Goal: Information Seeking & Learning: Find contact information

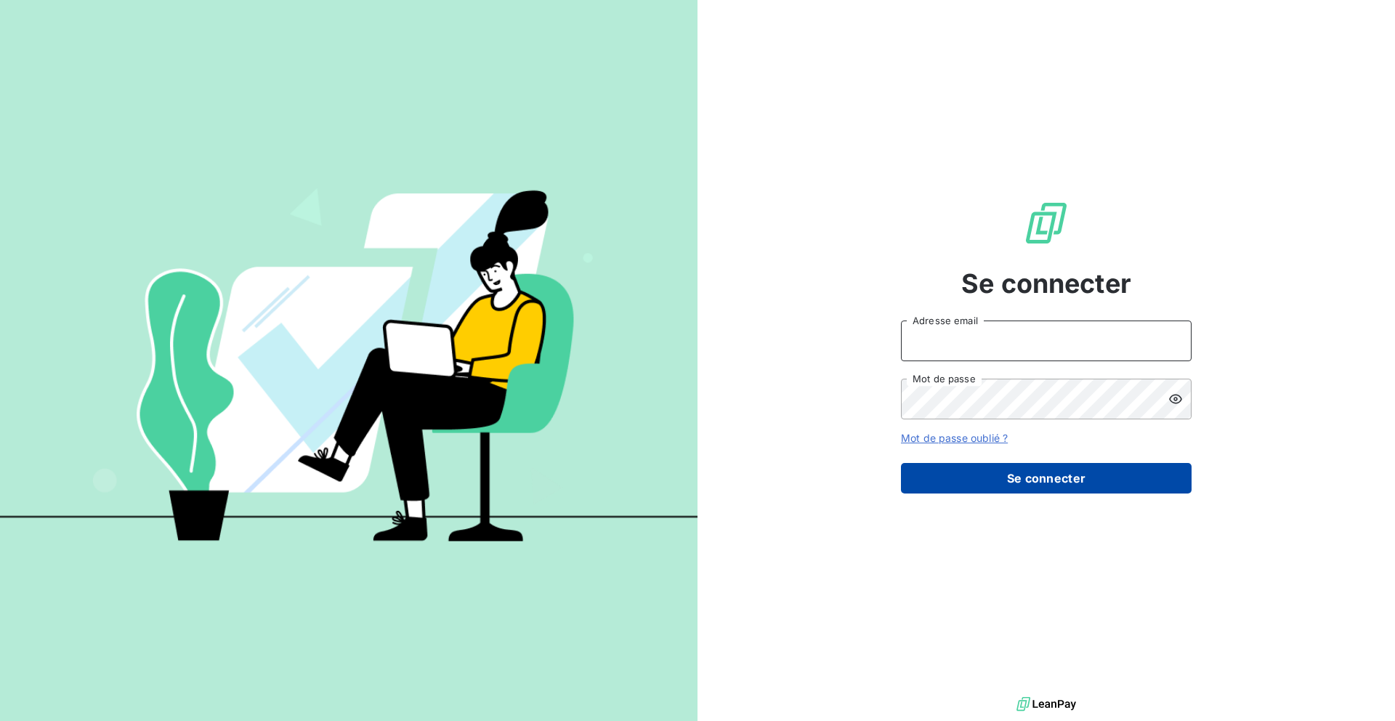
type input "nesrine@monga.io"
click at [969, 480] on button "Se connecter" at bounding box center [1046, 478] width 291 height 31
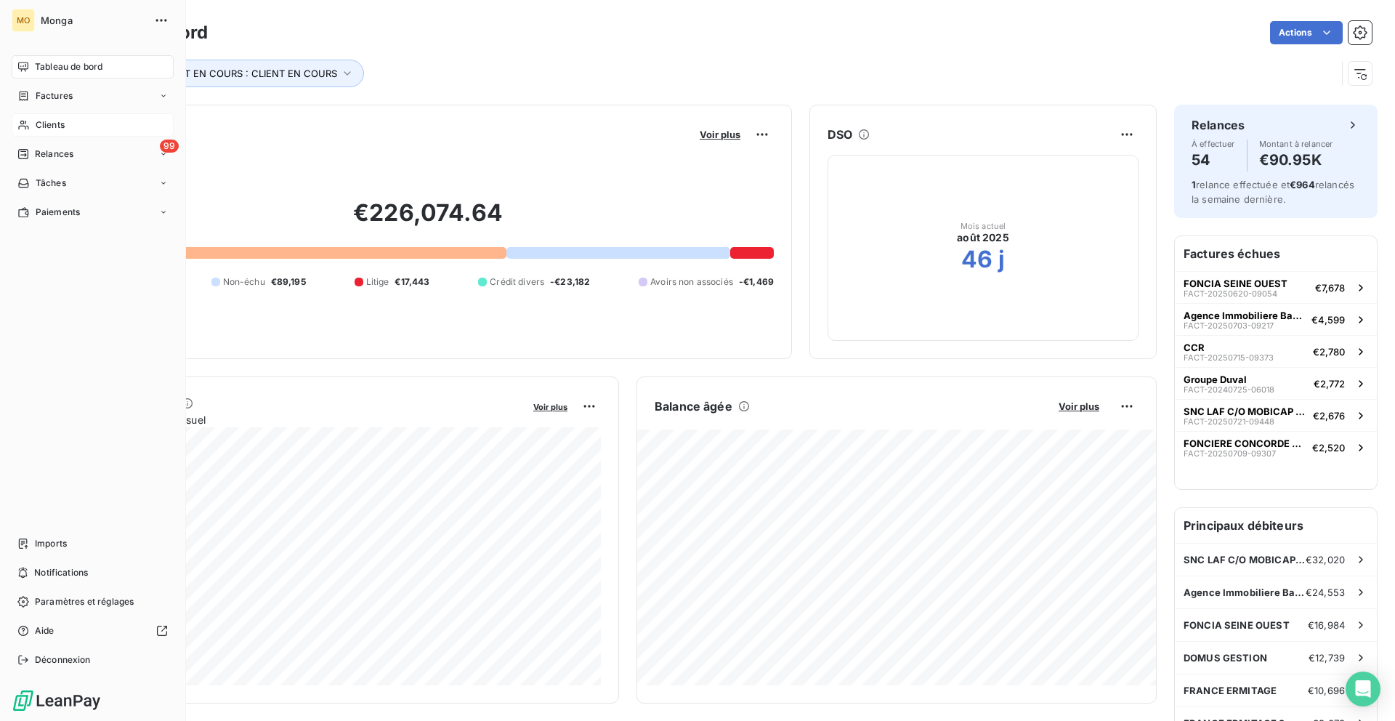
click at [46, 114] on div "Clients" at bounding box center [93, 124] width 162 height 23
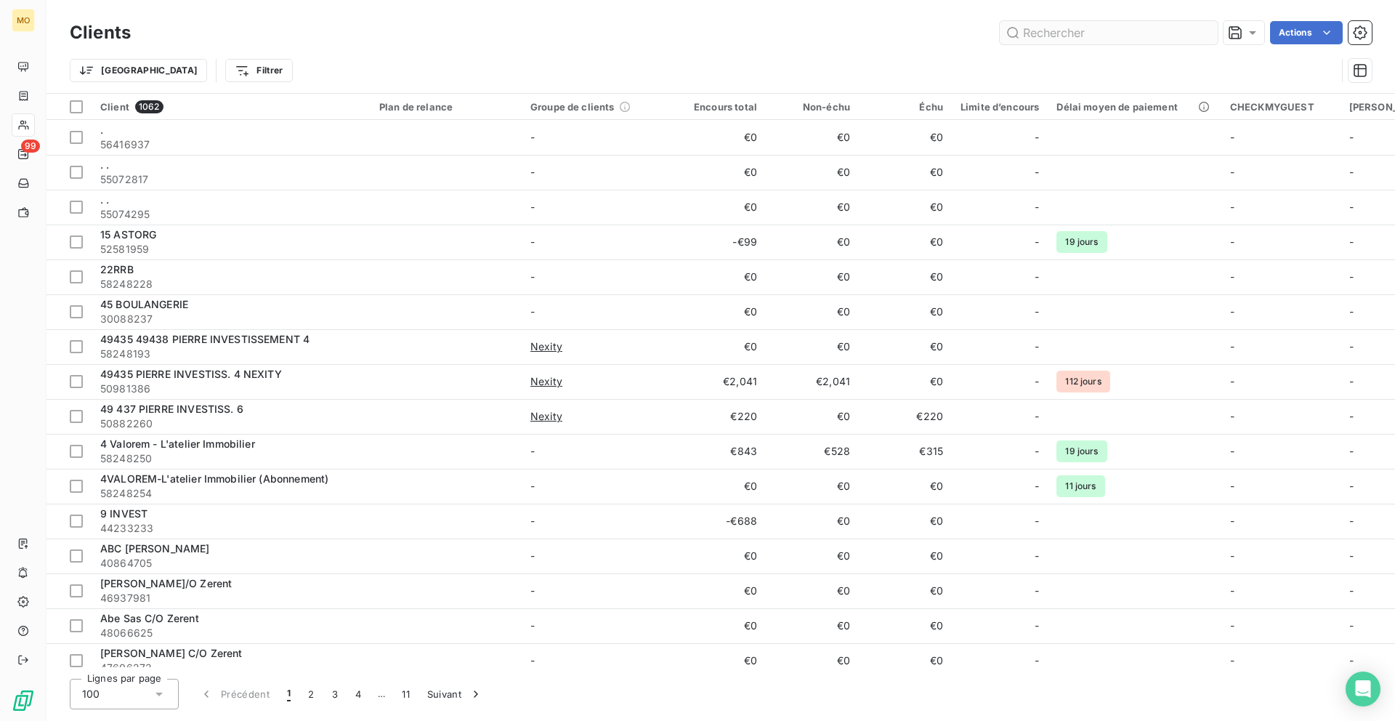
click at [1108, 28] on input "text" at bounding box center [1109, 32] width 218 height 23
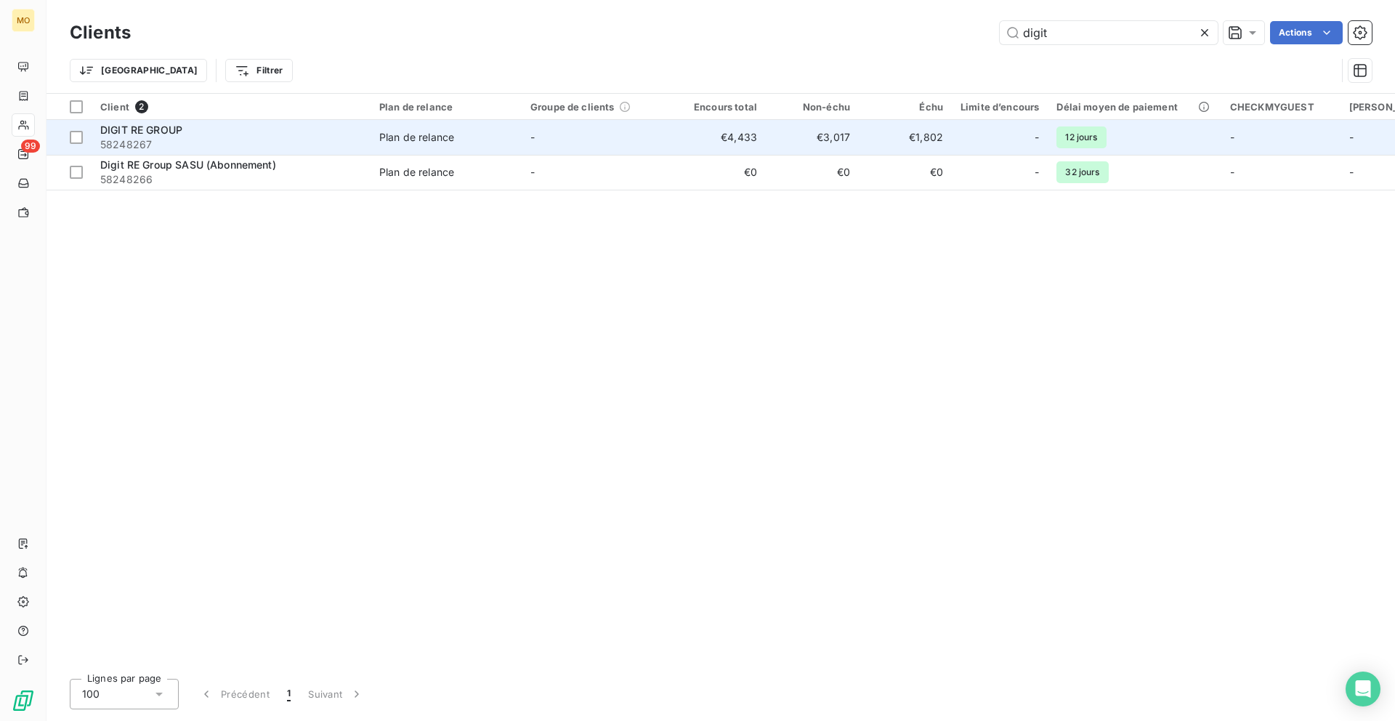
type input "digit"
click at [235, 149] on span "58248267" at bounding box center [231, 144] width 262 height 15
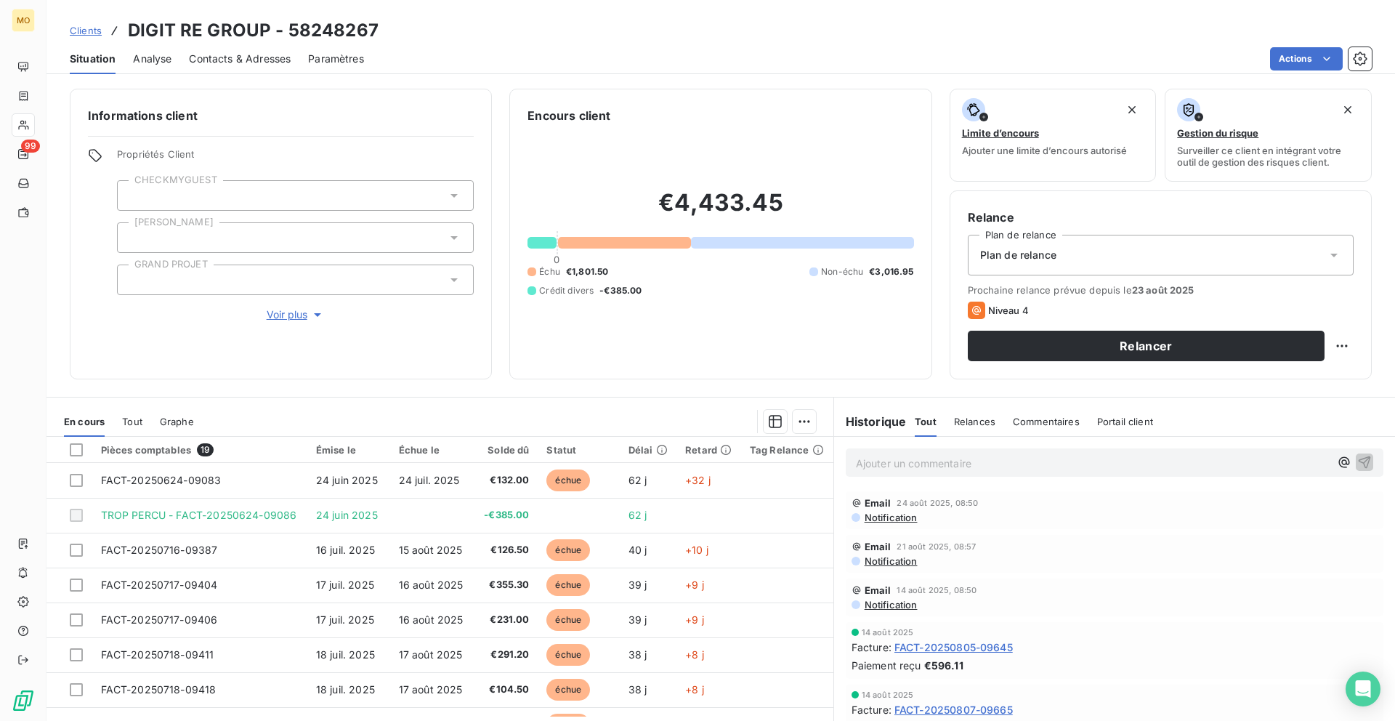
click at [251, 59] on span "Contacts & Adresses" at bounding box center [240, 59] width 102 height 15
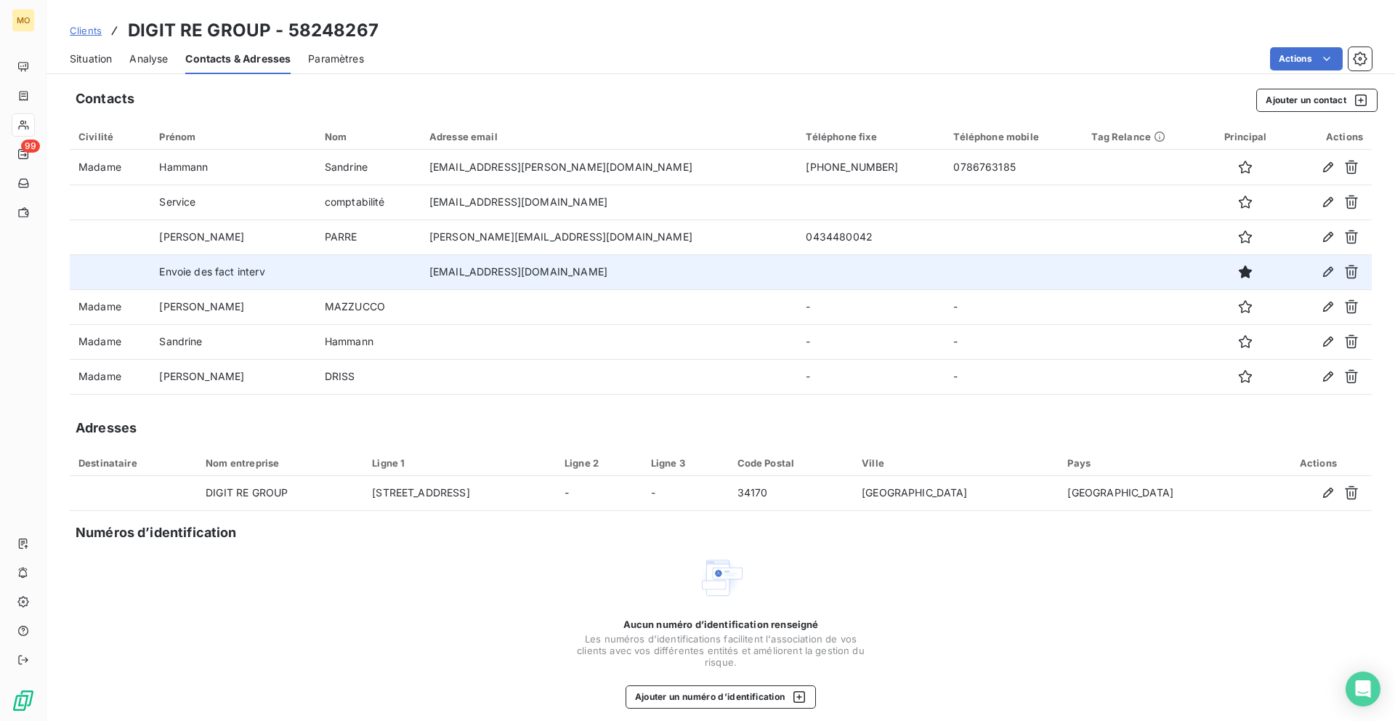
click at [551, 275] on td "location@digitregroup.com" at bounding box center [609, 271] width 377 height 35
copy td "location@digitregroup.com"
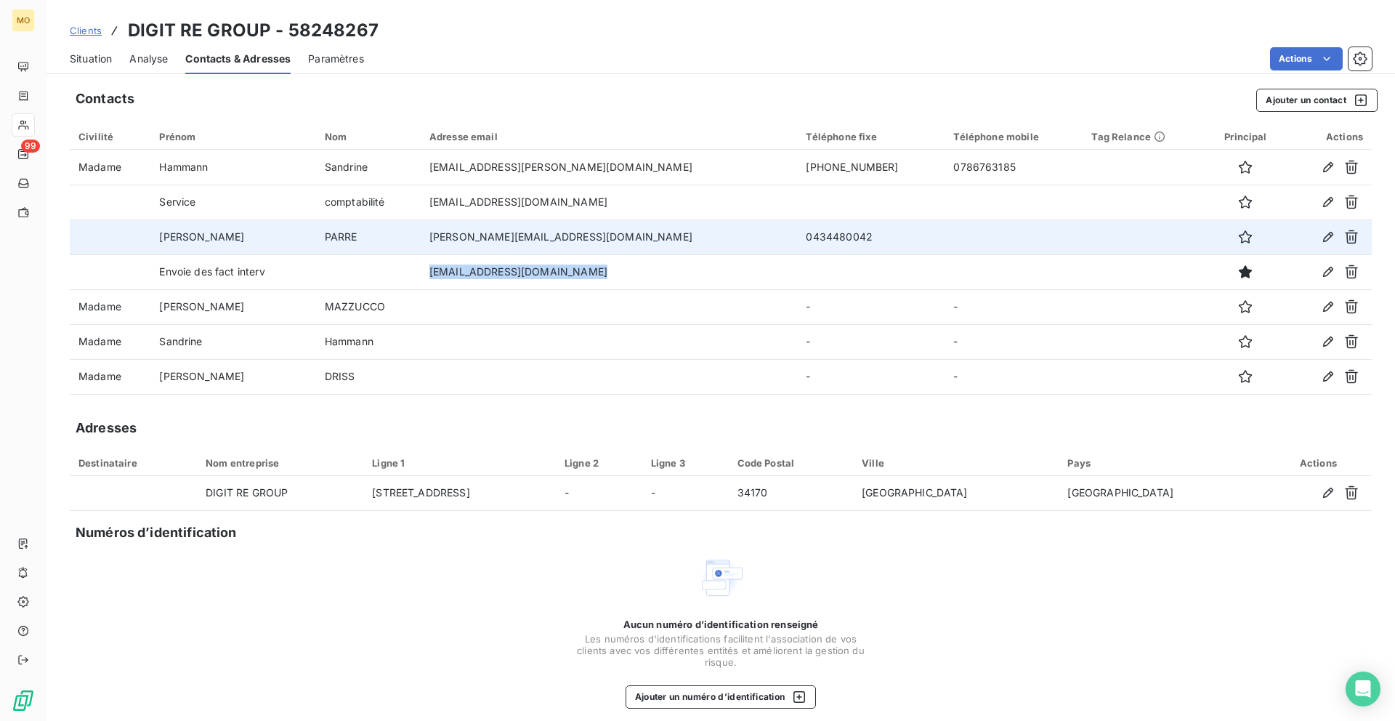
click at [492, 235] on td "adeline.parre@digitregroup.com" at bounding box center [609, 236] width 377 height 35
copy td "adeline.parre@digitregroup.com"
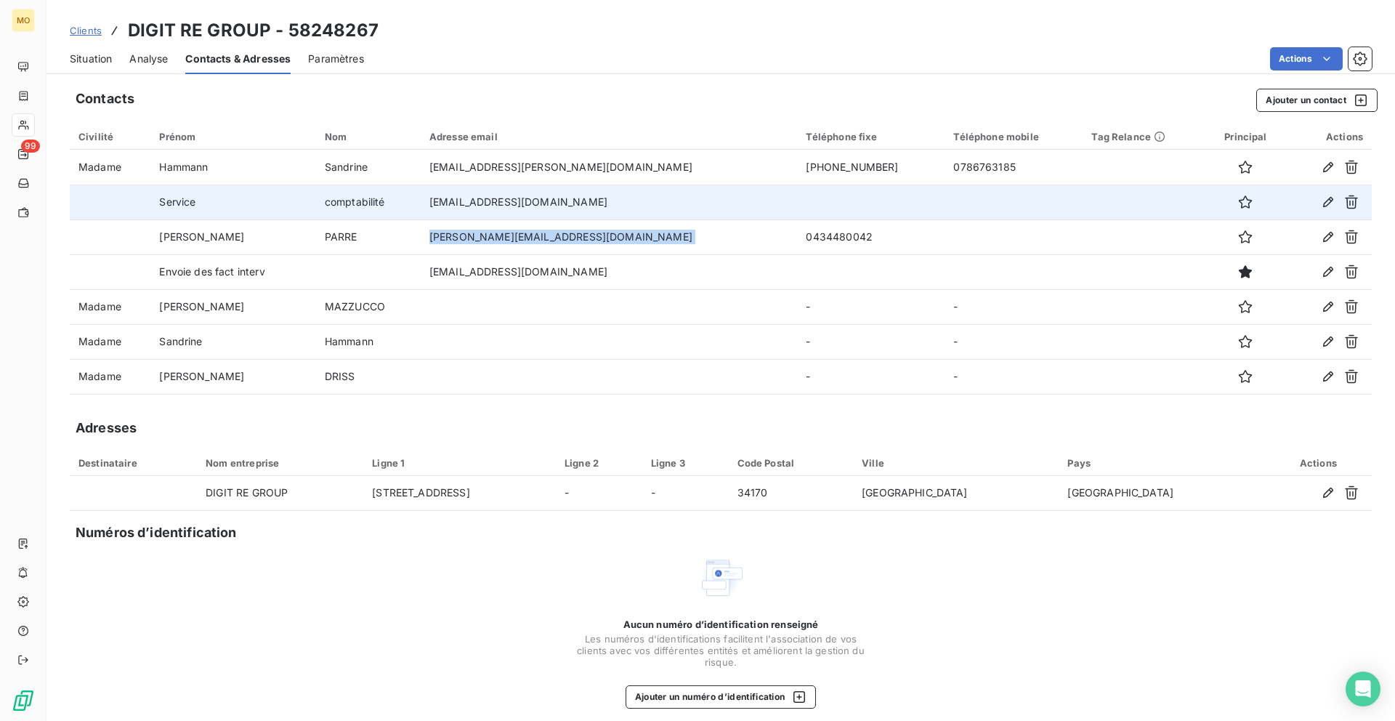
click at [532, 203] on td "comptabilite@digitregroup.com" at bounding box center [609, 202] width 377 height 35
copy td "comptabilite@digitregroup.com"
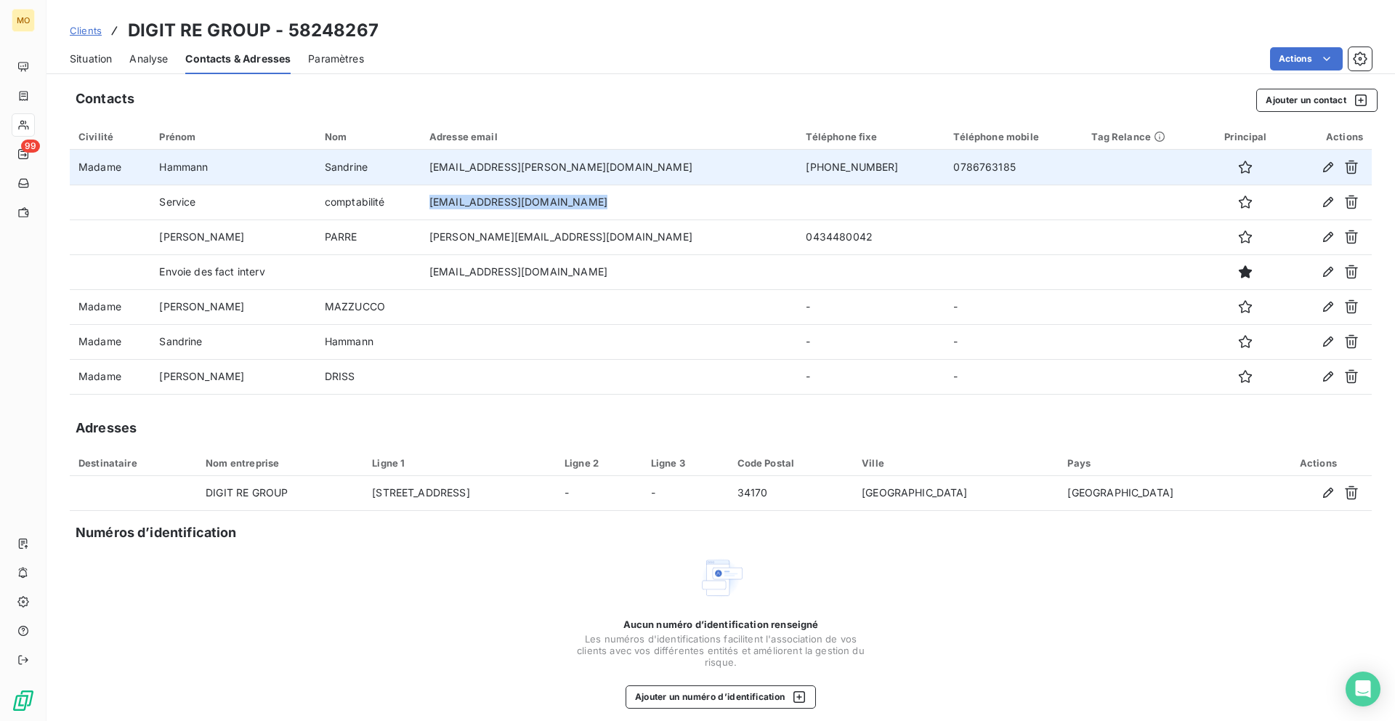
click at [523, 169] on td "sandrine.hammann@digitregroup.com" at bounding box center [609, 167] width 377 height 35
copy td "sandrine.hammann@digitregroup.com"
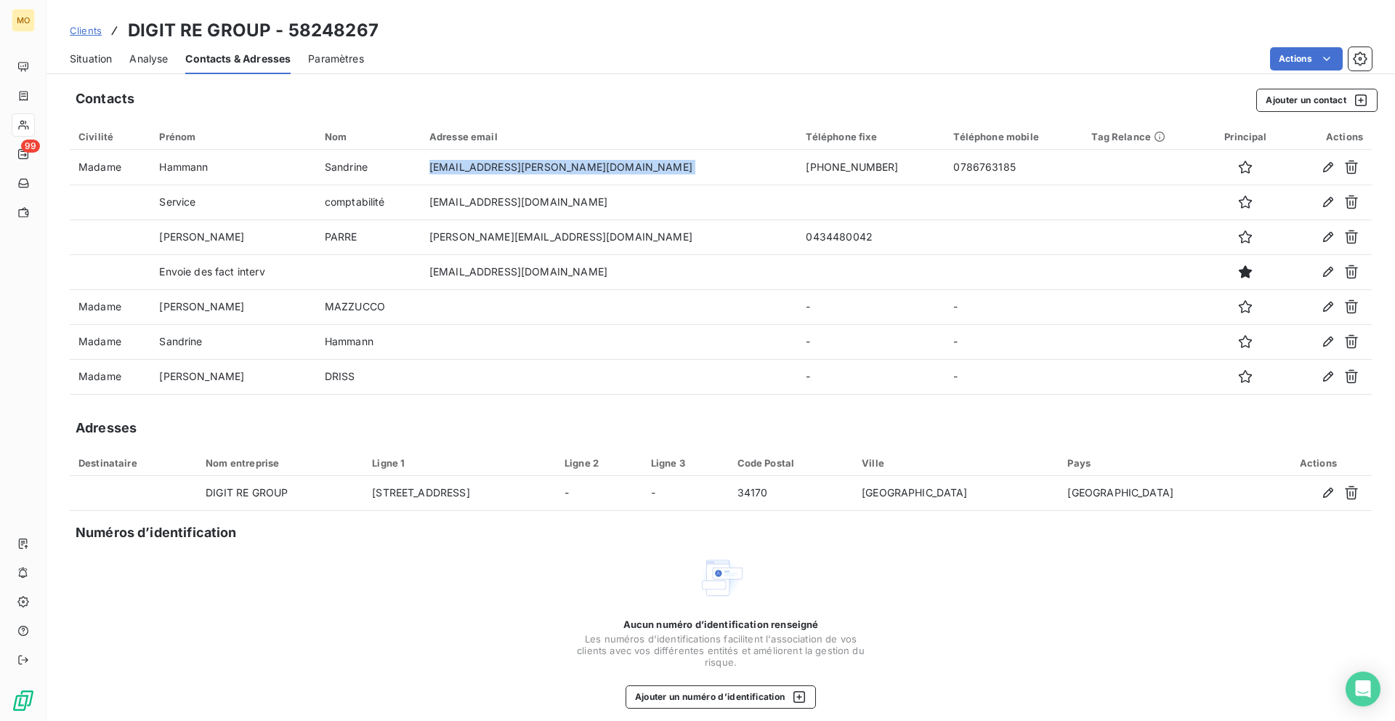
click at [108, 59] on span "Situation" at bounding box center [91, 59] width 42 height 15
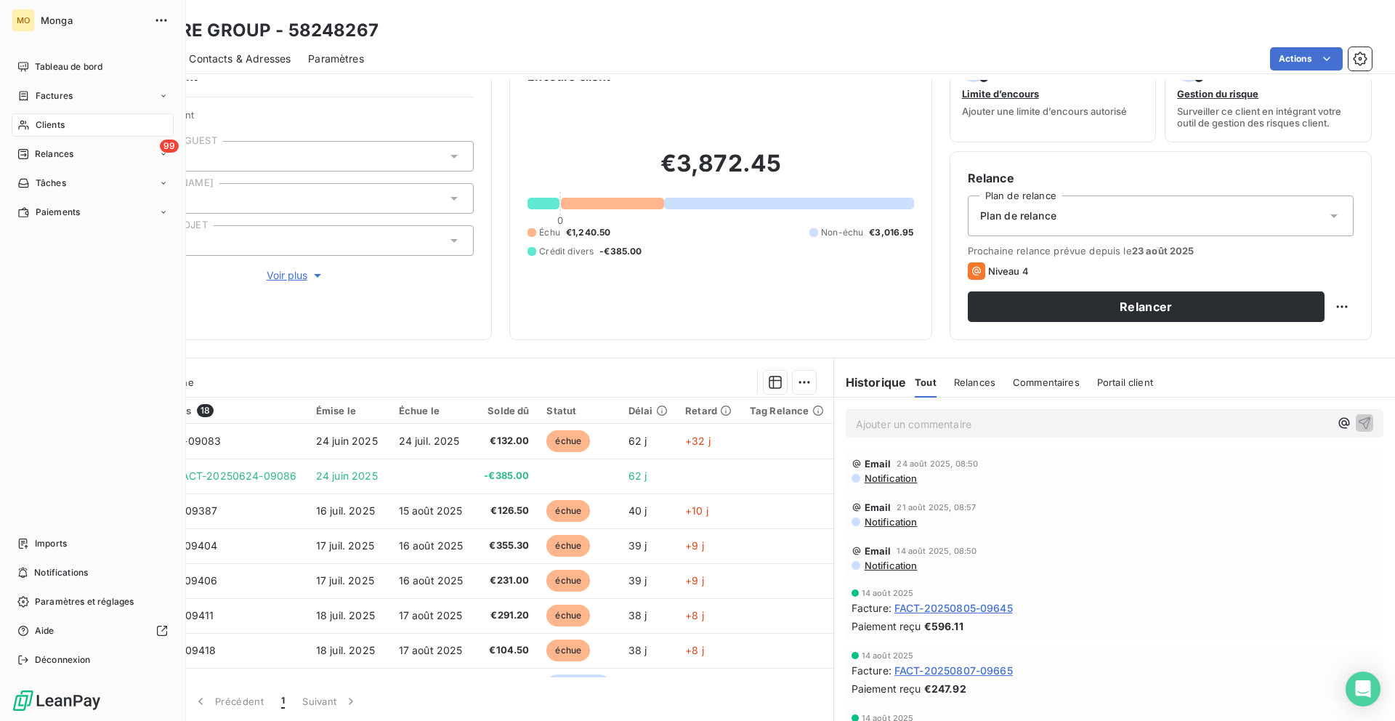
click at [30, 125] on div "Clients" at bounding box center [93, 124] width 162 height 23
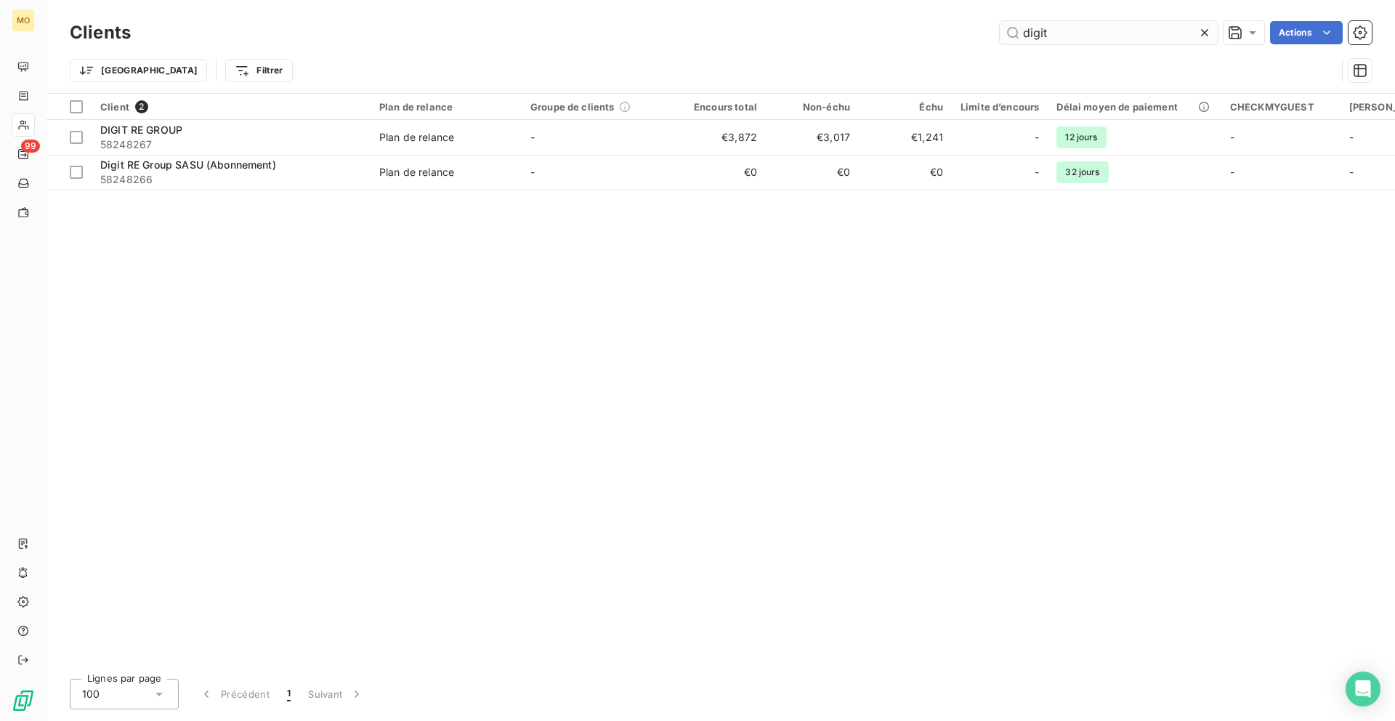
click at [1058, 36] on input "digit" at bounding box center [1109, 32] width 218 height 23
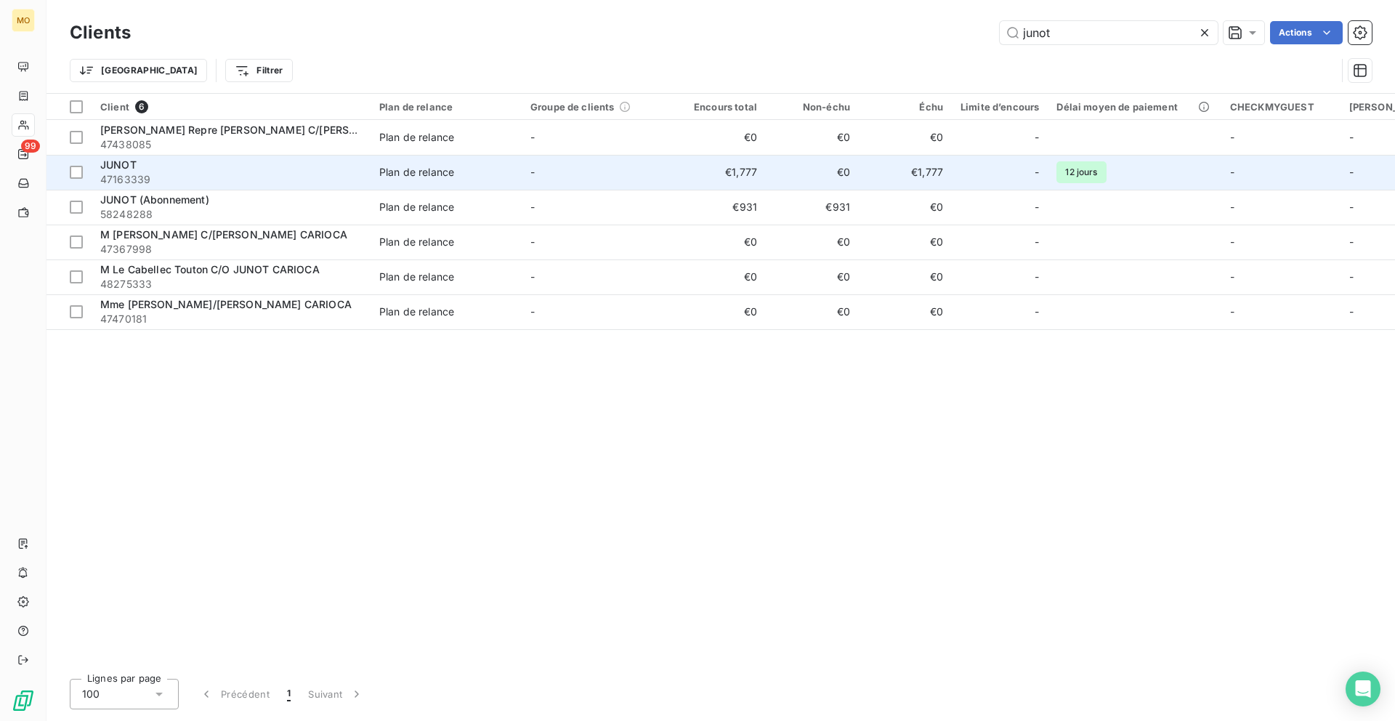
type input "junot"
click at [301, 164] on div "JUNOT" at bounding box center [231, 165] width 262 height 15
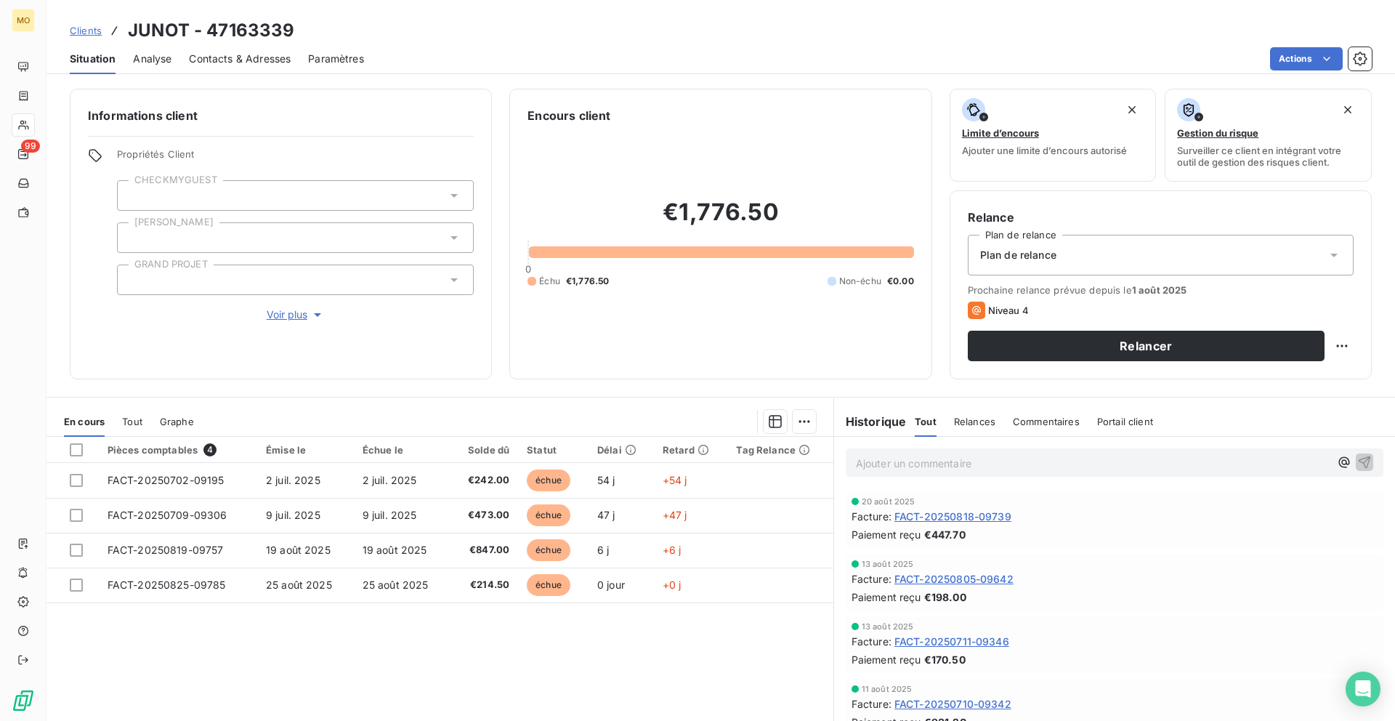
click at [219, 54] on span "Contacts & Adresses" at bounding box center [240, 59] width 102 height 15
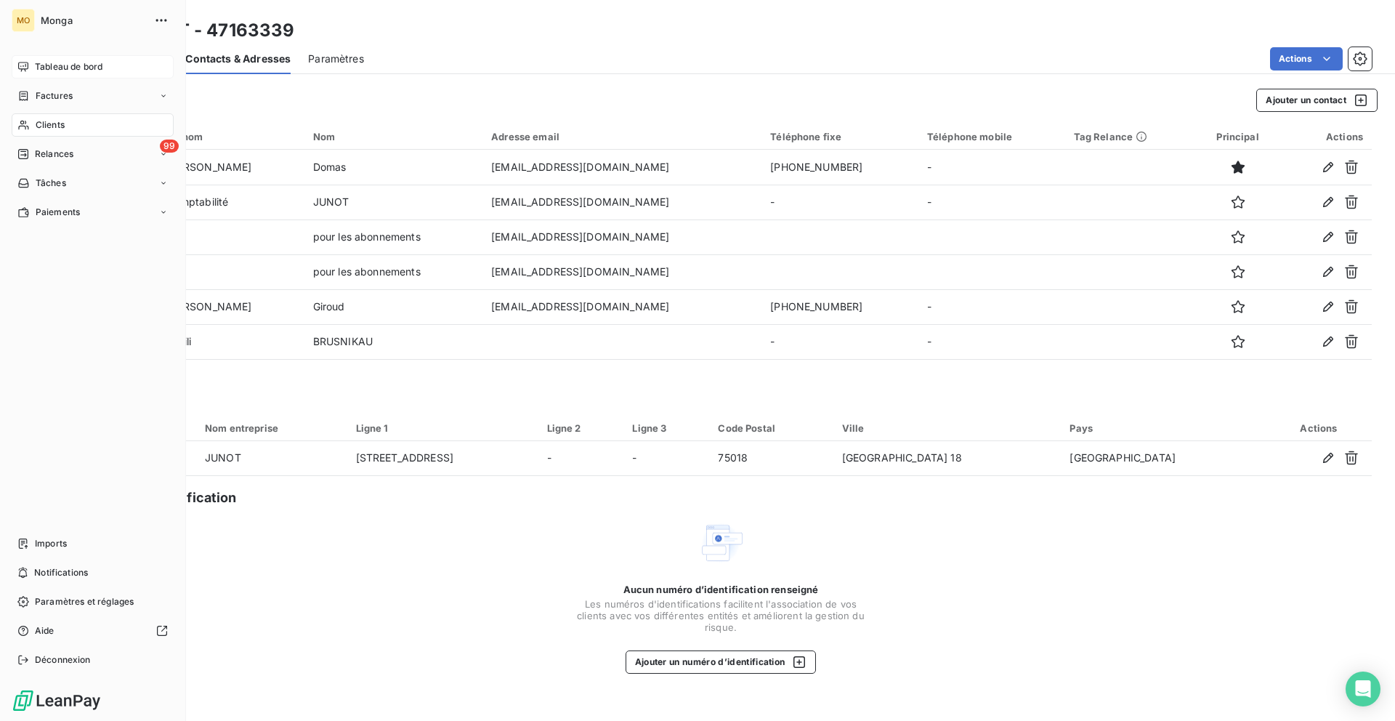
click at [15, 62] on div "Tableau de bord" at bounding box center [93, 66] width 162 height 23
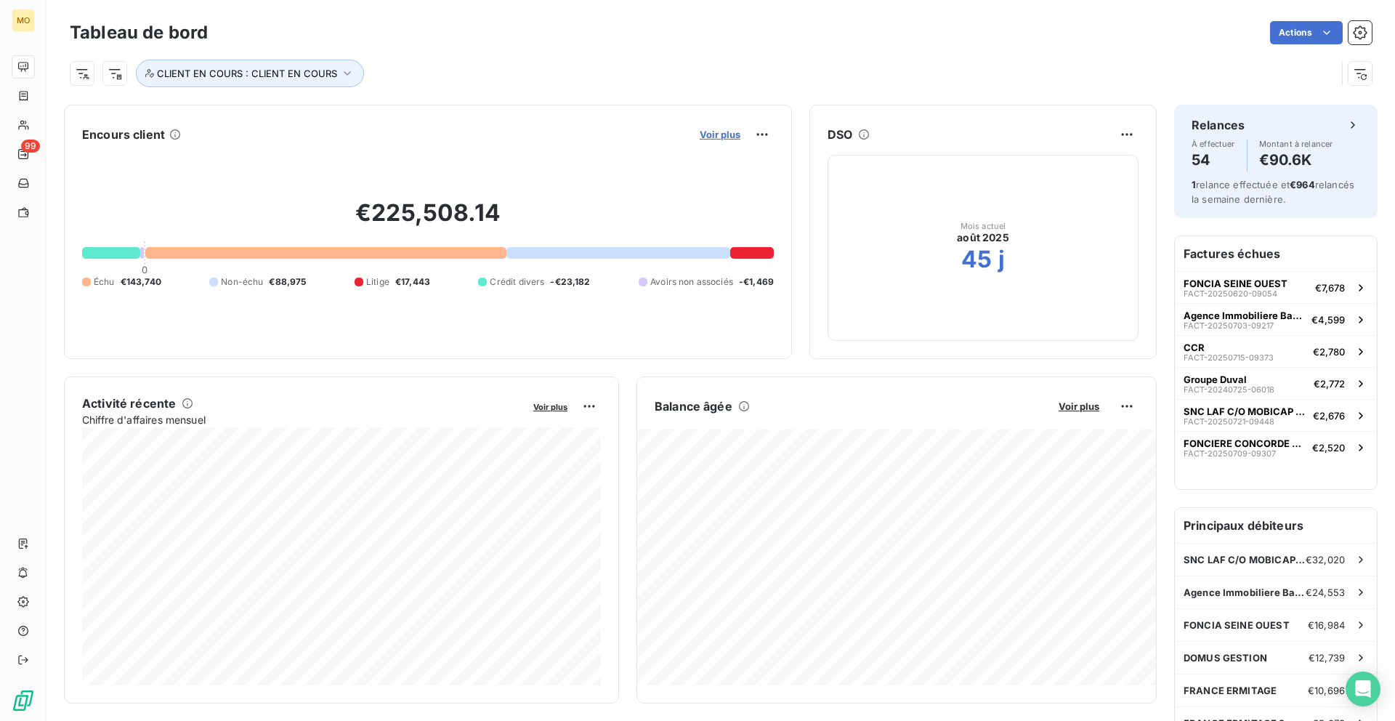
click at [700, 139] on span "Voir plus" at bounding box center [720, 135] width 41 height 12
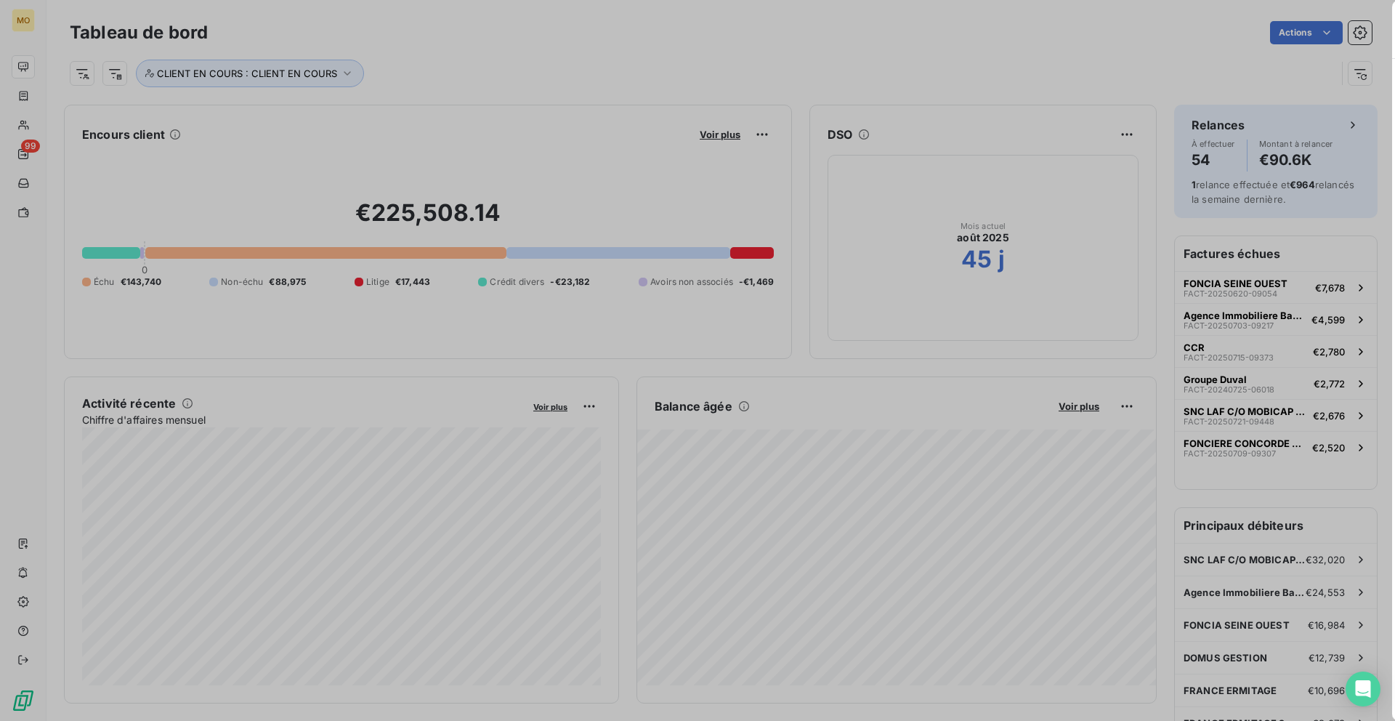
scroll to position [514, 558]
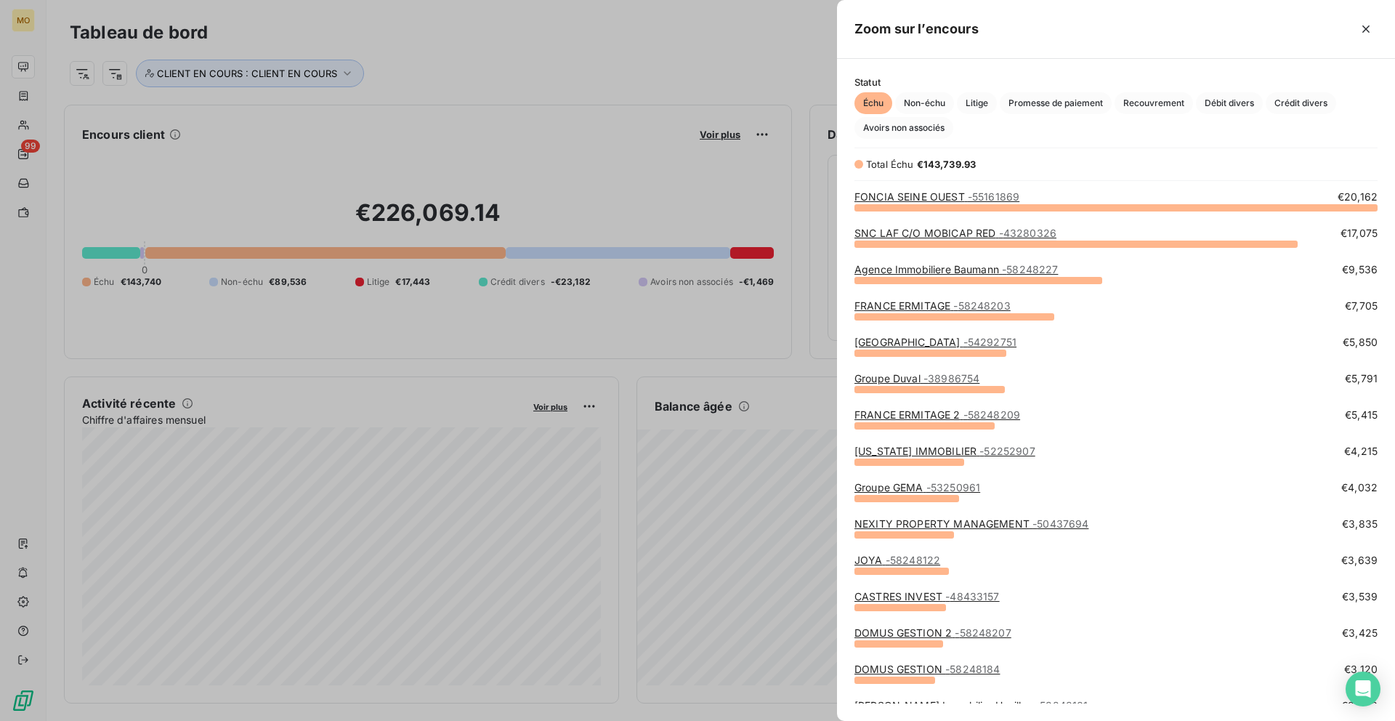
scroll to position [514, 558]
click at [641, 71] on div at bounding box center [697, 360] width 1395 height 721
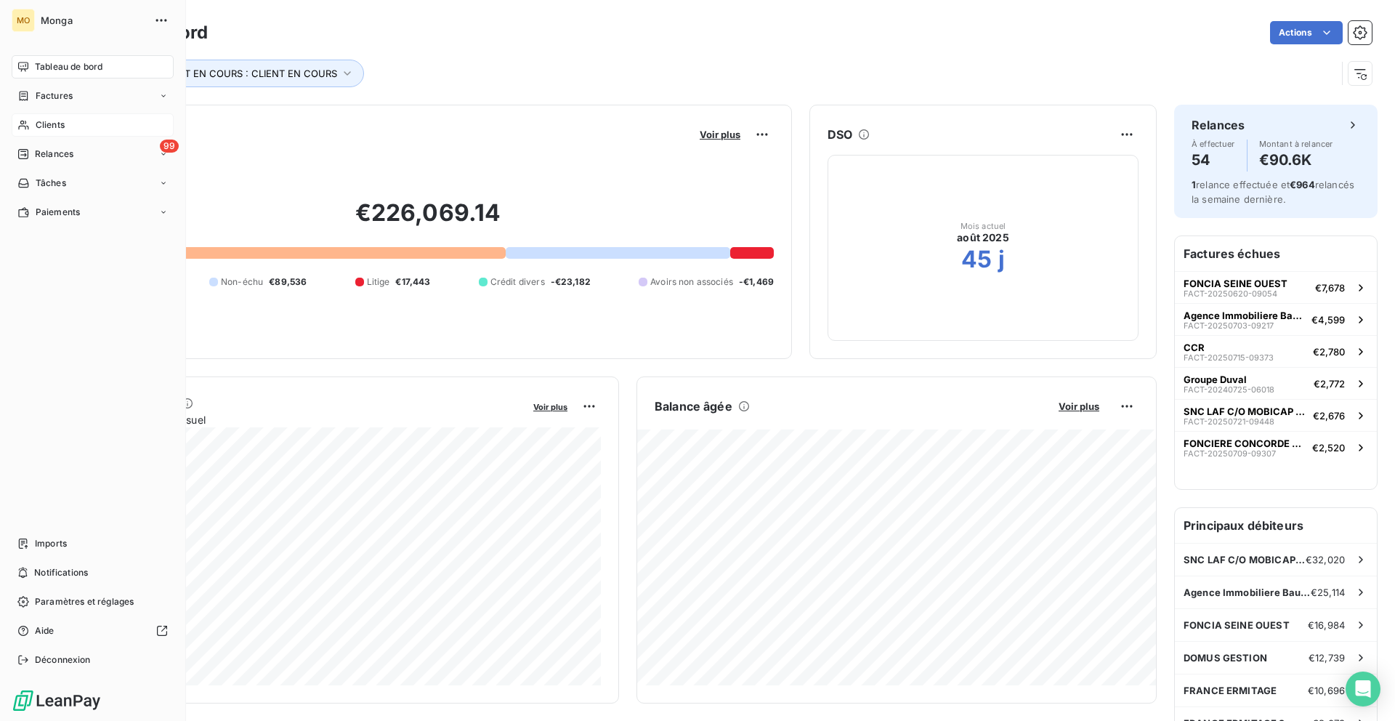
click at [41, 114] on div "Clients" at bounding box center [93, 124] width 162 height 23
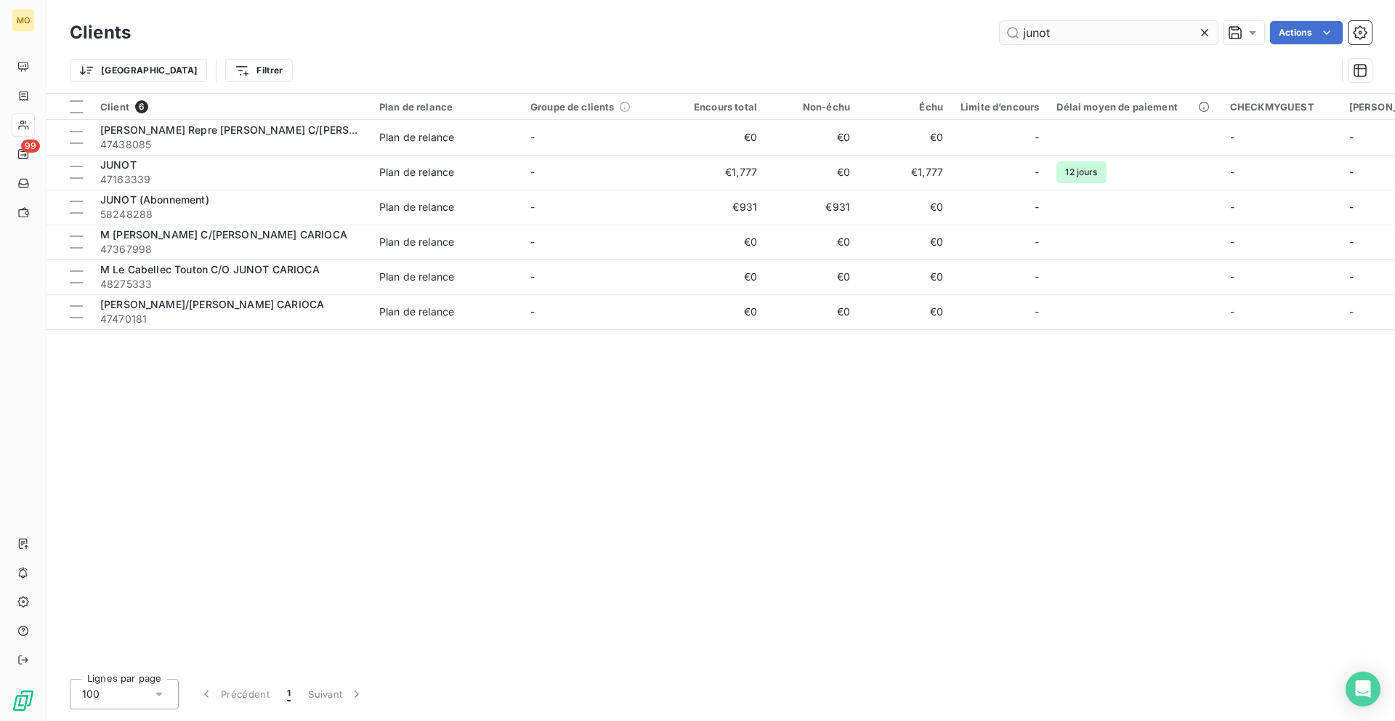
click at [1066, 28] on input "junot" at bounding box center [1109, 32] width 218 height 23
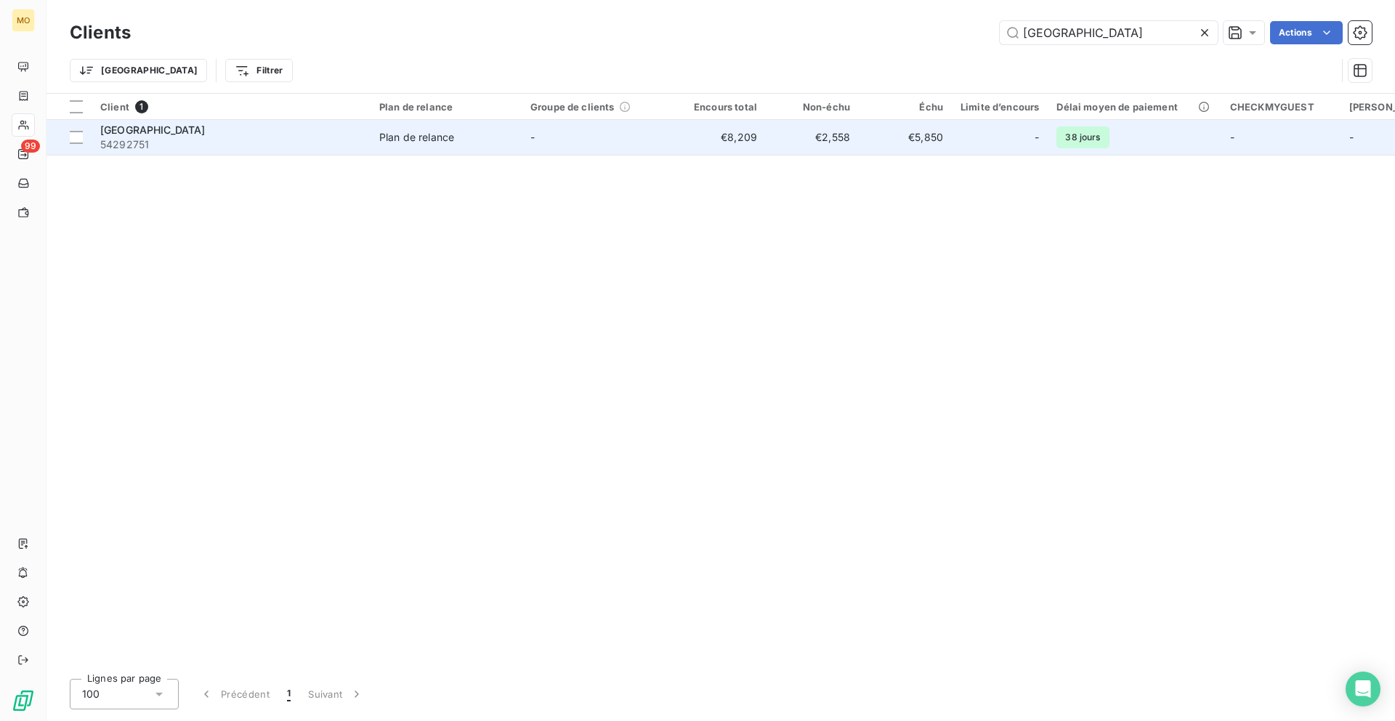
type input "[GEOGRAPHIC_DATA]"
click at [275, 141] on span "54292751" at bounding box center [231, 144] width 262 height 15
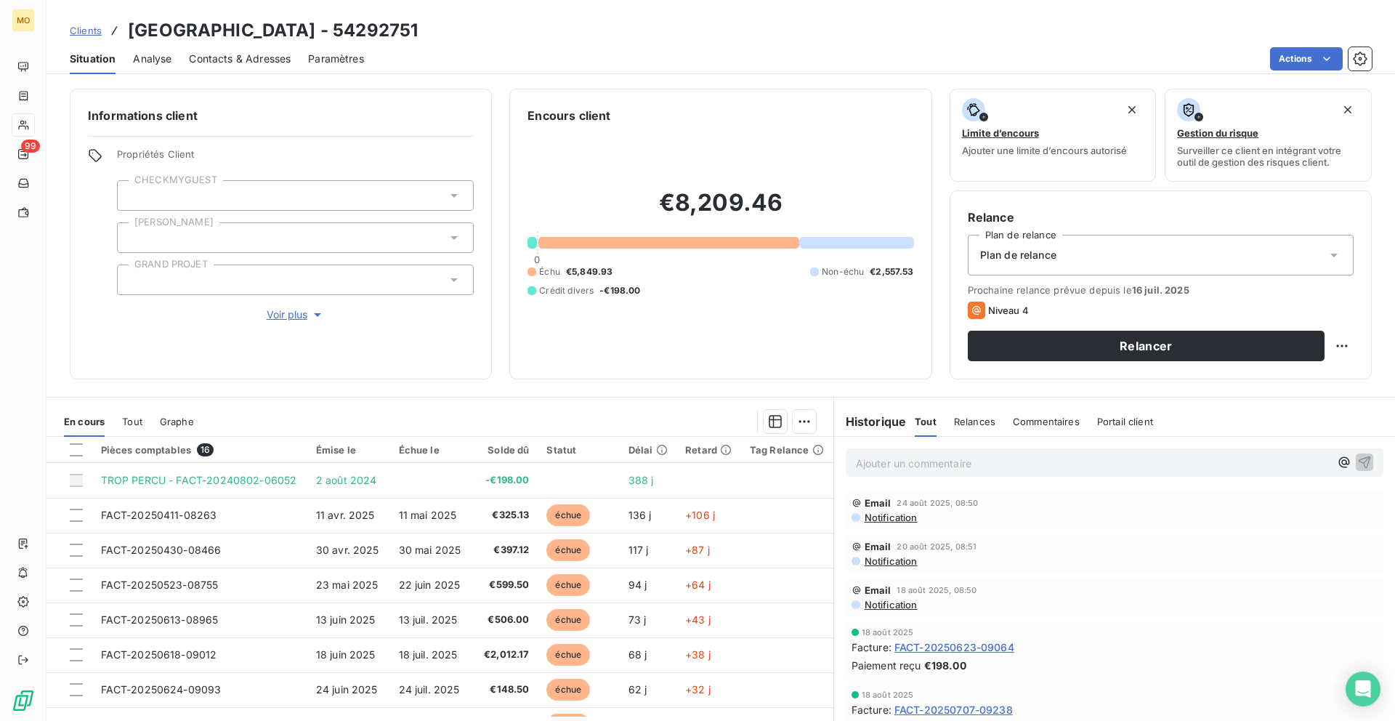
click at [269, 57] on span "Contacts & Adresses" at bounding box center [240, 59] width 102 height 15
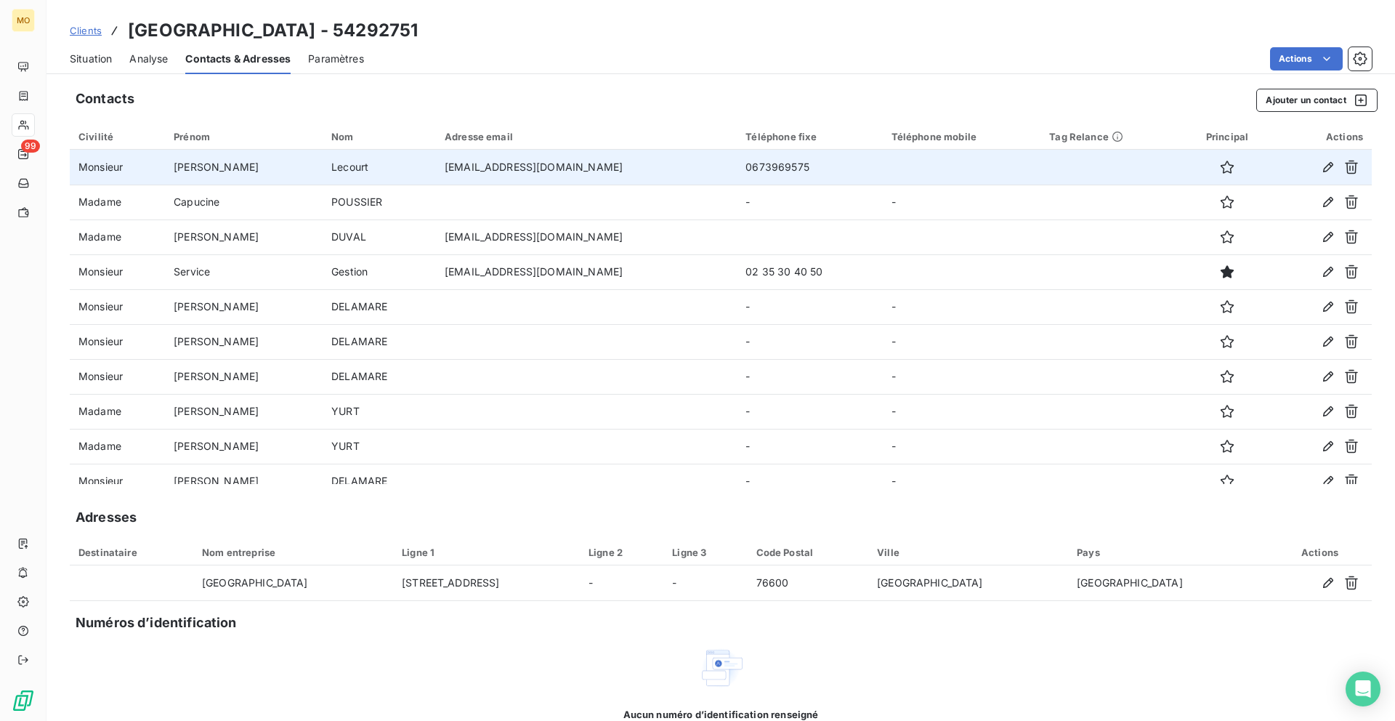
click at [442, 169] on td "[EMAIL_ADDRESS][DOMAIN_NAME]" at bounding box center [586, 167] width 301 height 35
copy td "[EMAIL_ADDRESS][DOMAIN_NAME]"
